Goal: Information Seeking & Learning: Understand process/instructions

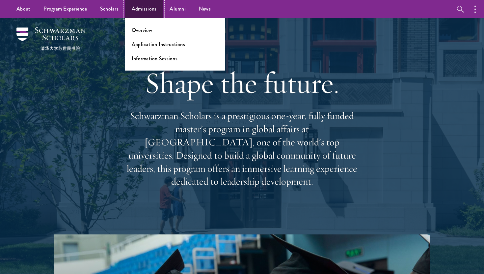
click at [139, 12] on link "Admissions" at bounding box center [144, 9] width 38 height 18
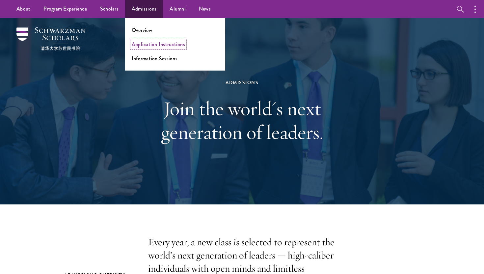
click at [154, 44] on link "Application Instructions" at bounding box center [158, 44] width 53 height 8
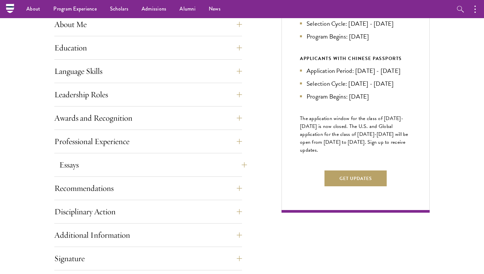
scroll to position [310, 0]
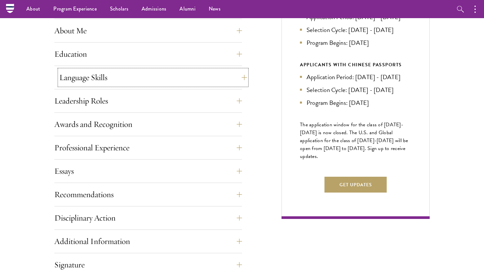
click at [117, 82] on button "Language Skills" at bounding box center [153, 77] width 188 height 16
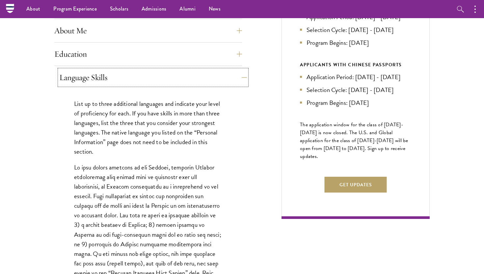
click at [117, 82] on button "Language Skills" at bounding box center [153, 77] width 188 height 16
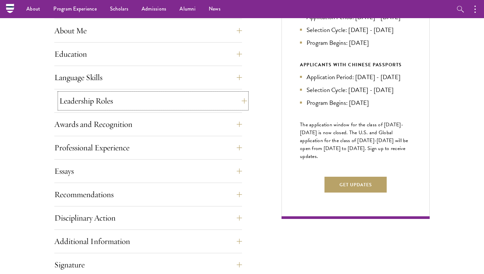
click at [118, 104] on button "Leadership Roles" at bounding box center [153, 101] width 188 height 16
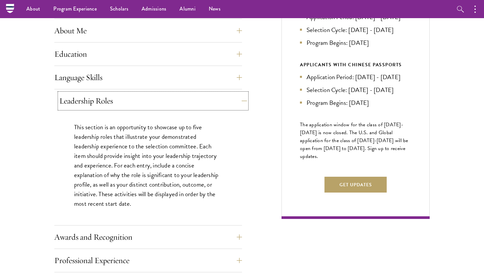
click at [118, 104] on button "Leadership Roles" at bounding box center [153, 101] width 188 height 16
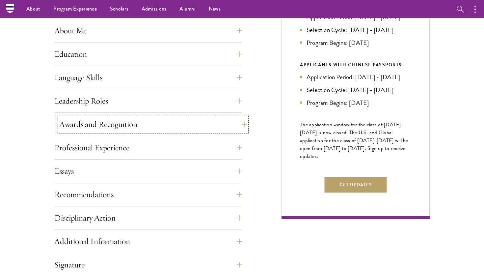
click at [118, 119] on button "Awards and Recognition" at bounding box center [153, 124] width 188 height 16
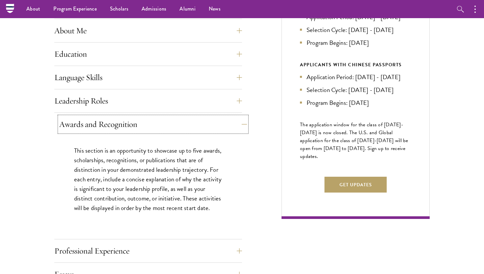
click at [118, 119] on button "Awards and Recognition" at bounding box center [153, 124] width 188 height 16
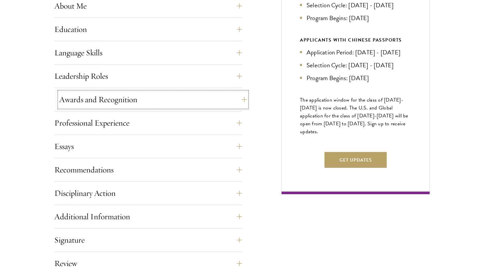
scroll to position [336, 0]
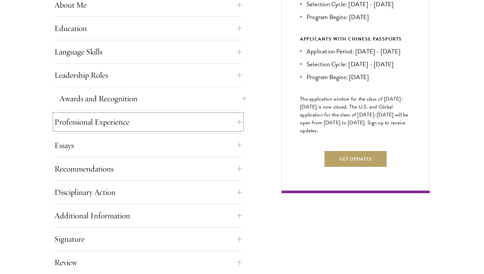
click at [118, 119] on button "Professional Experience" at bounding box center [148, 122] width 188 height 16
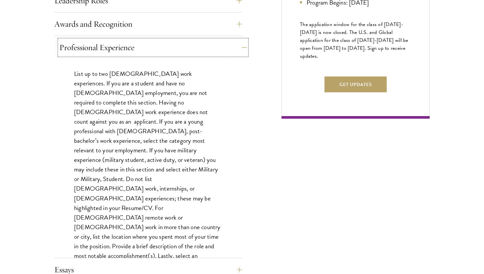
scroll to position [410, 0]
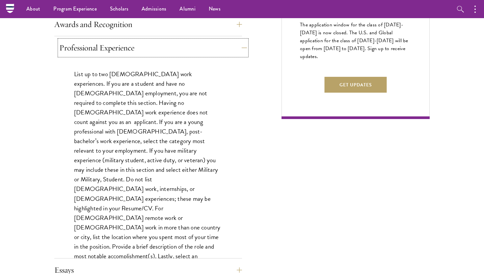
click at [124, 49] on button "Professional Experience" at bounding box center [153, 48] width 188 height 16
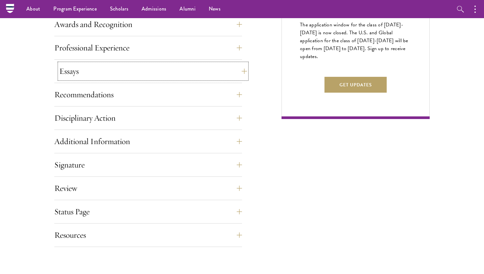
click at [116, 76] on button "Essays" at bounding box center [153, 71] width 188 height 16
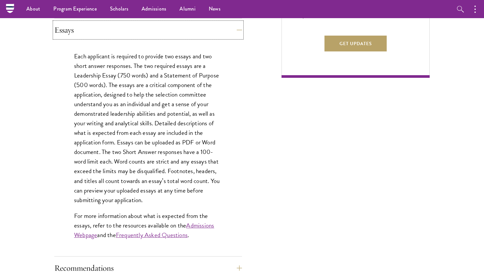
scroll to position [450, 0]
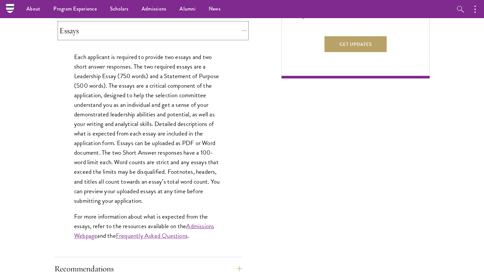
click at [167, 35] on button "Essays" at bounding box center [153, 31] width 188 height 16
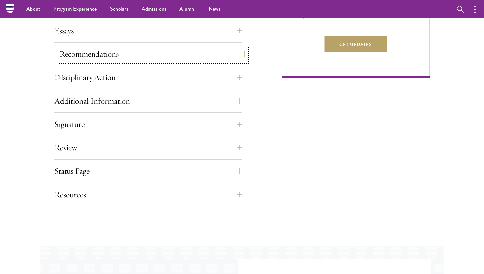
click at [161, 54] on button "Recommendations" at bounding box center [153, 54] width 188 height 16
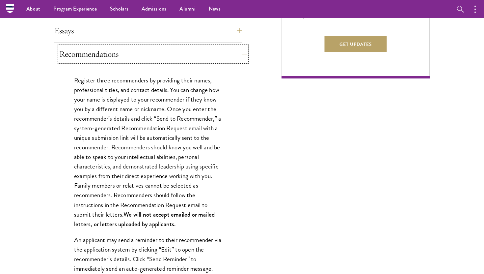
click at [161, 54] on button "Recommendations" at bounding box center [153, 54] width 188 height 16
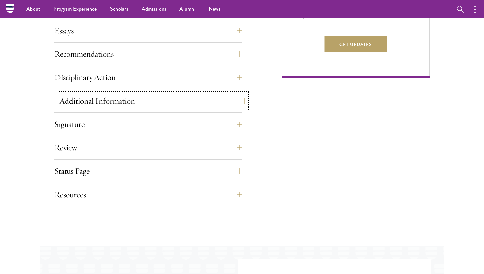
click at [153, 100] on button "Additional Information" at bounding box center [153, 101] width 188 height 16
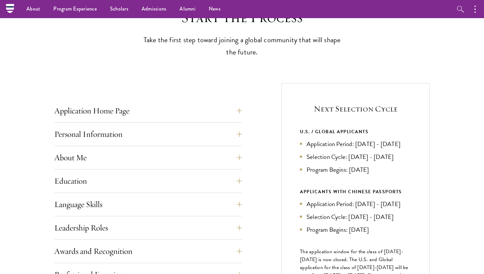
scroll to position [178, 0]
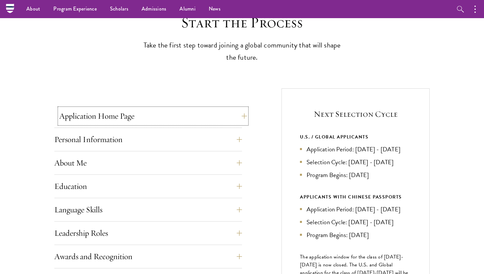
click at [149, 117] on button "Application Home Page" at bounding box center [153, 116] width 188 height 16
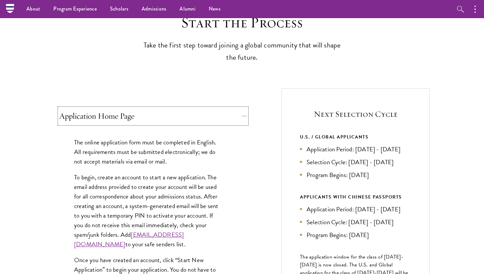
click at [149, 117] on button "Application Home Page" at bounding box center [153, 116] width 188 height 16
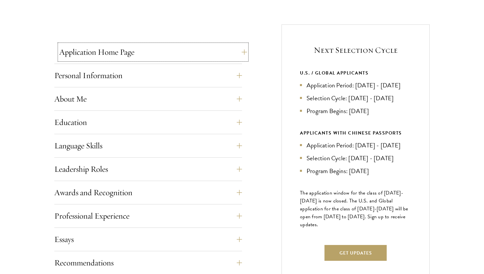
scroll to position [242, 0]
click at [147, 85] on div "Personal Information This section requests applicant biographical and contact i…" at bounding box center [148, 77] width 188 height 20
click at [148, 79] on button "Personal Information" at bounding box center [153, 75] width 188 height 16
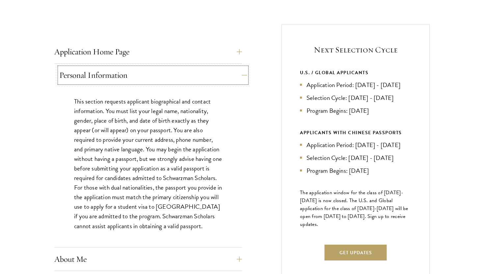
click at [148, 79] on button "Personal Information" at bounding box center [153, 75] width 188 height 16
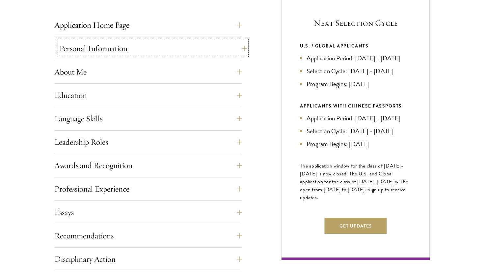
scroll to position [276, 0]
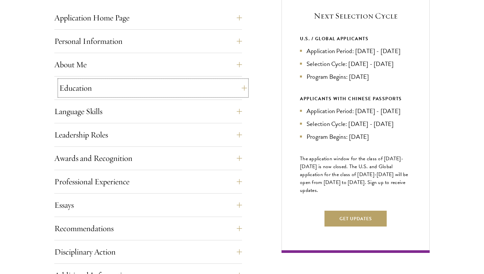
click at [135, 87] on button "Education" at bounding box center [153, 88] width 188 height 16
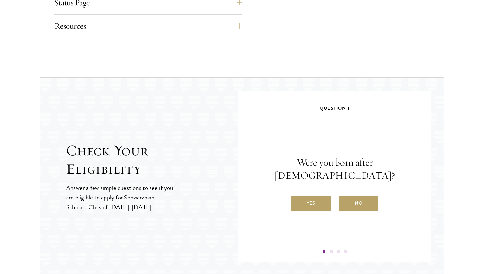
scroll to position [1395, 0]
click at [296, 196] on input "Yes" at bounding box center [294, 199] width 6 height 6
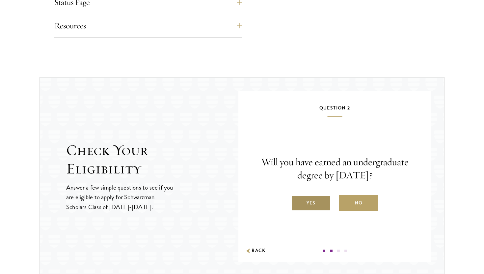
click at [305, 205] on label "Yes" at bounding box center [310, 203] width 39 height 16
click at [297, 201] on input "Yes" at bounding box center [294, 199] width 6 height 6
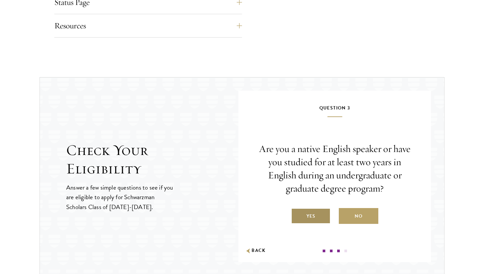
click at [312, 216] on label "Yes" at bounding box center [310, 216] width 39 height 16
click at [297, 215] on input "Yes" at bounding box center [294, 212] width 6 height 6
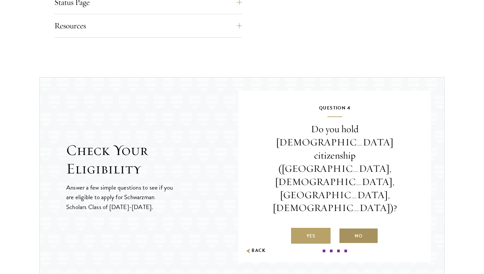
click at [368, 227] on label "No" at bounding box center [358, 235] width 39 height 16
click at [345, 228] on input "No" at bounding box center [342, 231] width 6 height 6
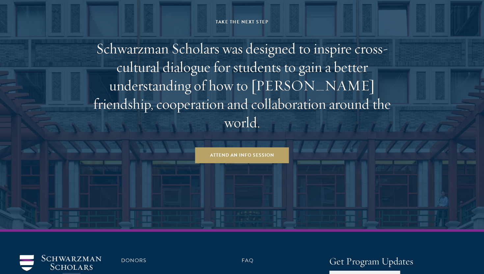
scroll to position [1827, 0]
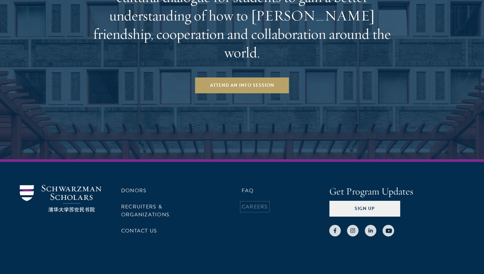
click at [253, 202] on link "Careers" at bounding box center [255, 206] width 26 height 8
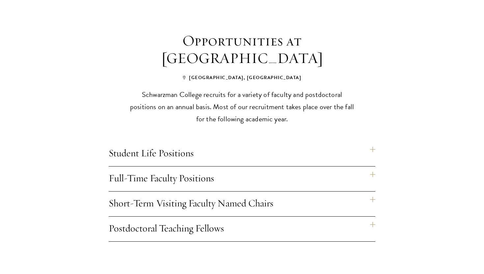
scroll to position [473, 0]
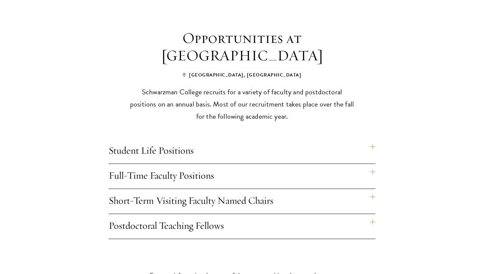
click at [201, 139] on h4 "Student Life Positions" at bounding box center [242, 151] width 267 height 25
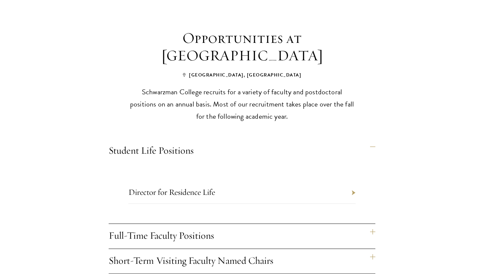
click at [197, 139] on h4 "Student Life Positions" at bounding box center [242, 151] width 267 height 25
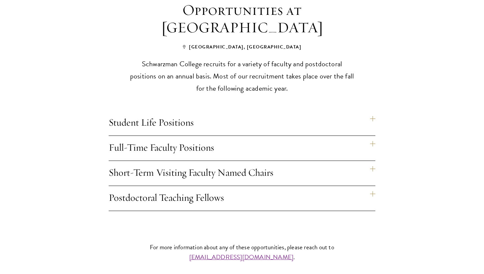
scroll to position [507, 0]
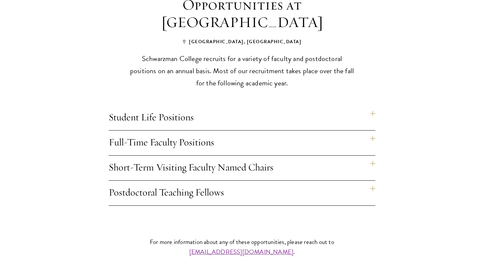
click at [203, 157] on h4 "Short-Term Visiting Faculty Named Chairs" at bounding box center [242, 167] width 267 height 25
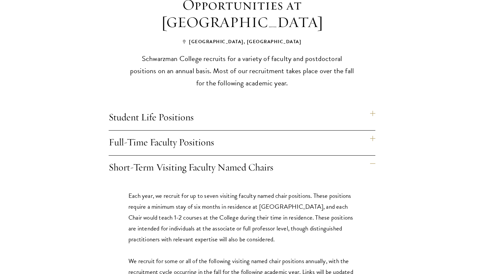
click at [203, 157] on h4 "Short-Term Visiting Faculty Named Chairs" at bounding box center [242, 167] width 267 height 25
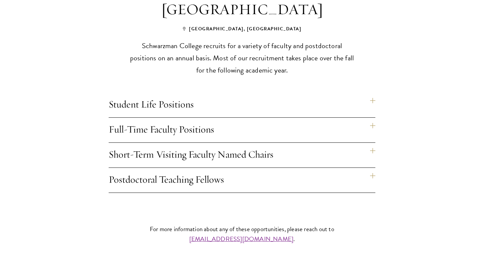
scroll to position [522, 0]
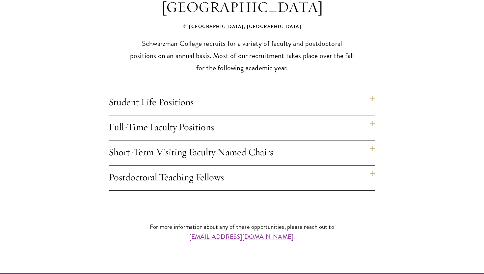
click at [203, 165] on h4 "Postdoctoral Teaching Fellows" at bounding box center [242, 177] width 267 height 25
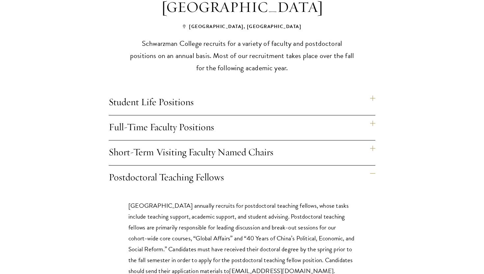
click at [203, 165] on h4 "Postdoctoral Teaching Fellows" at bounding box center [242, 177] width 267 height 25
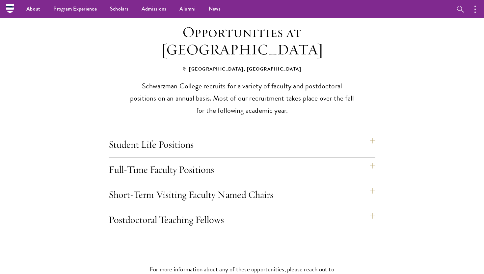
scroll to position [469, 0]
